Goal: Task Accomplishment & Management: Manage account settings

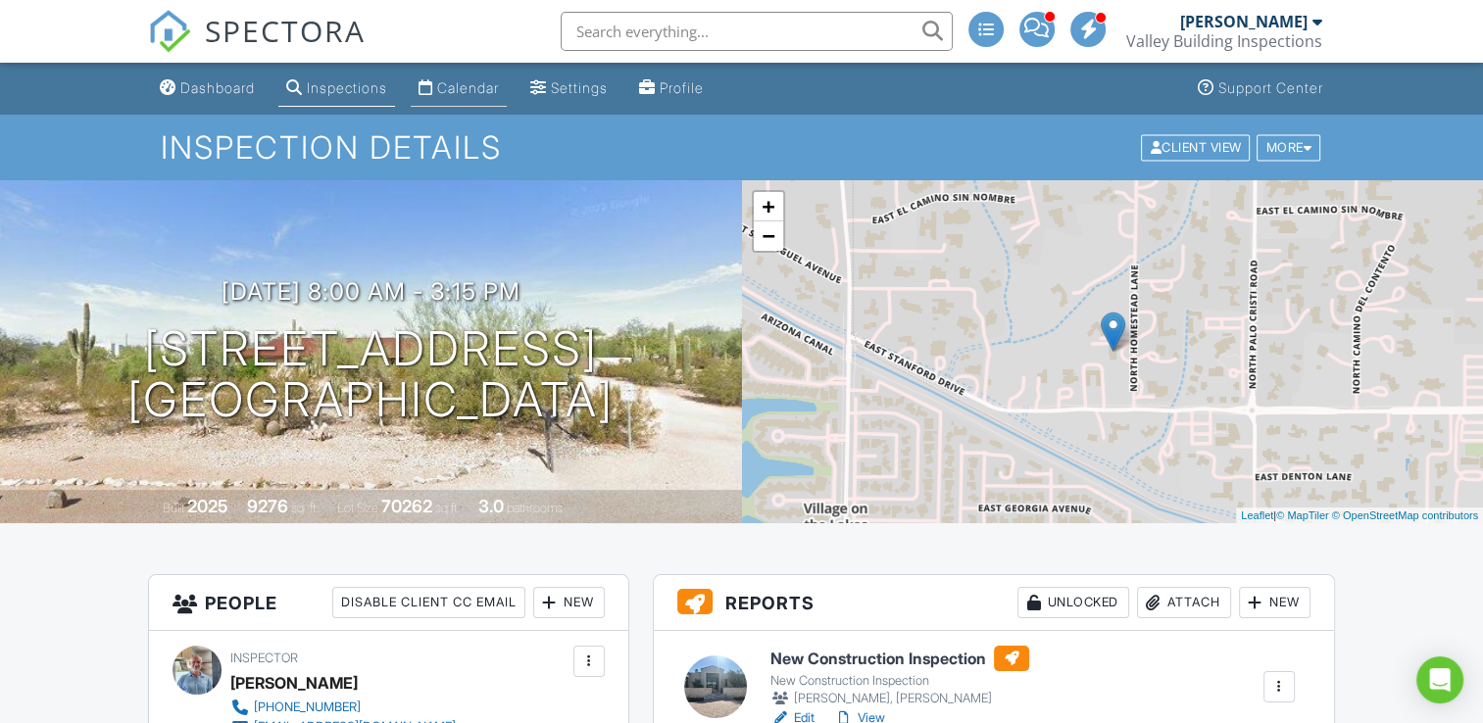
click at [499, 87] on div "Calendar" at bounding box center [468, 87] width 62 height 17
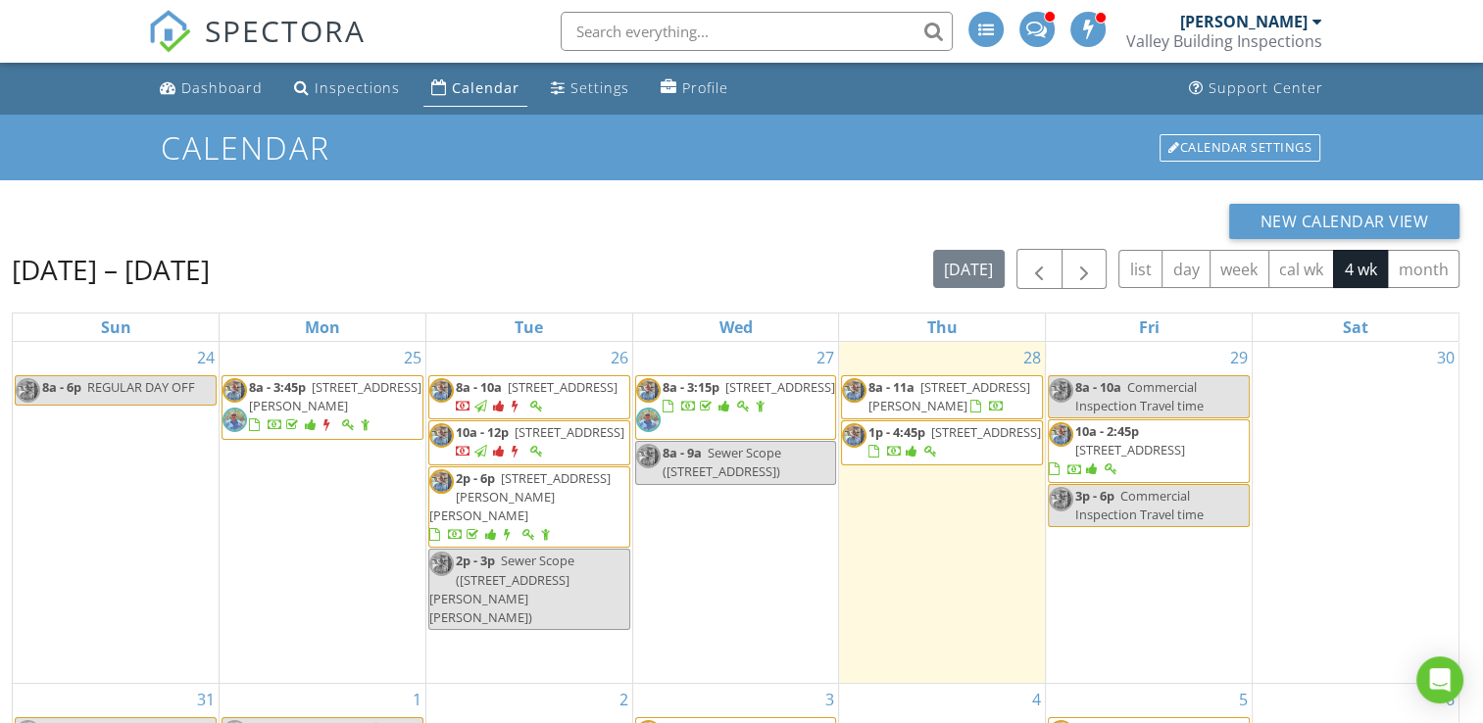
click at [937, 386] on span "[STREET_ADDRESS][PERSON_NAME]" at bounding box center [949, 396] width 162 height 36
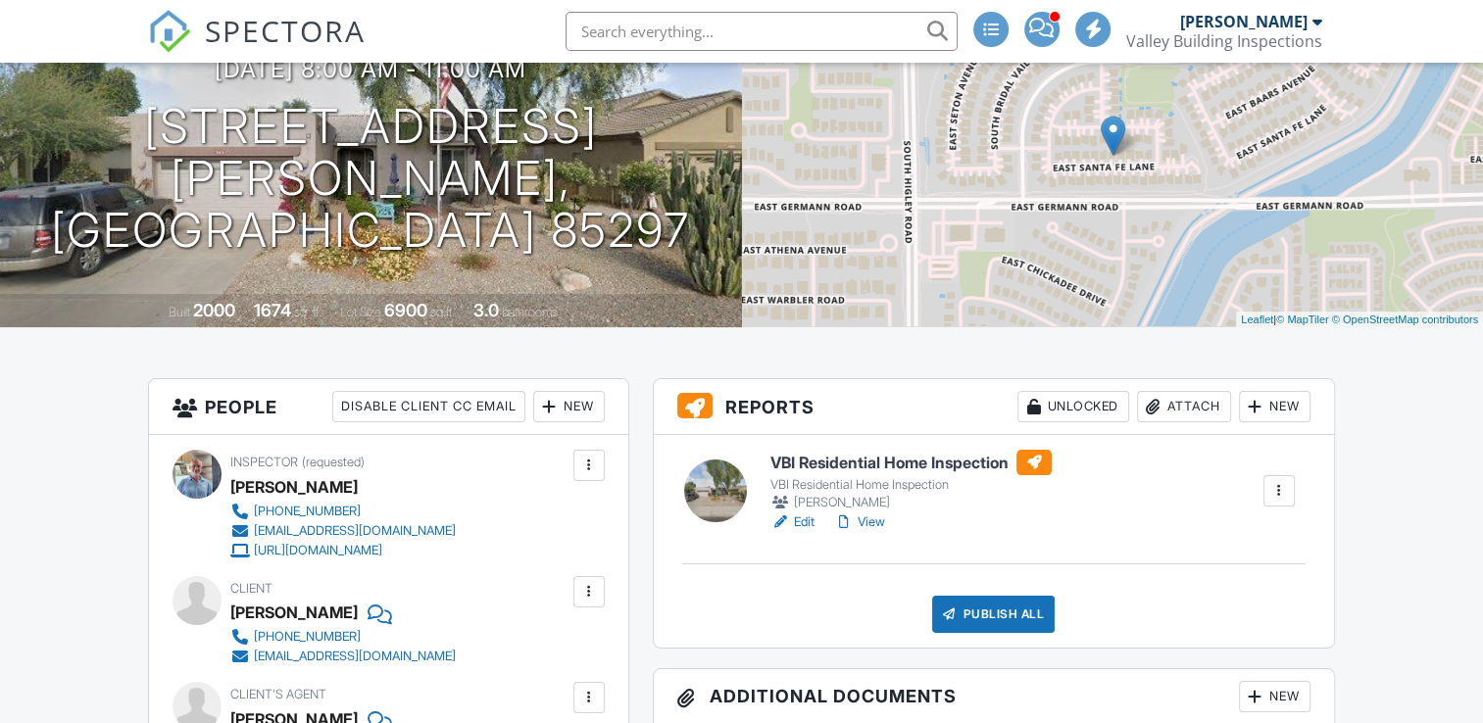
click at [875, 520] on link "View" at bounding box center [859, 523] width 51 height 20
